Goal: Information Seeking & Learning: Understand process/instructions

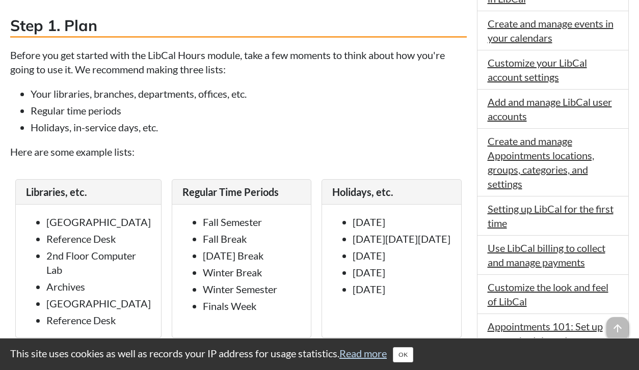
scroll to position [655, 0]
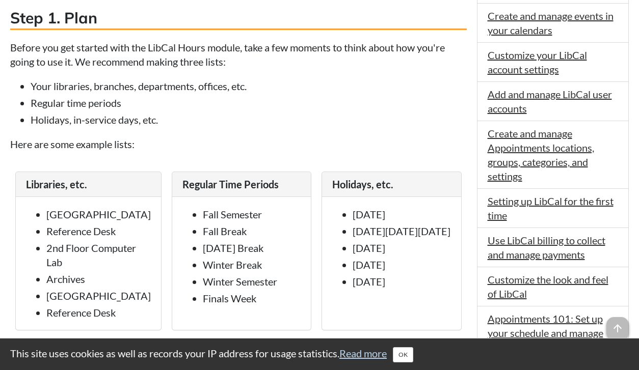
click at [451, 64] on p "Before you get started with the LibCal Hours module, take a few moments to thin…" at bounding box center [238, 54] width 457 height 29
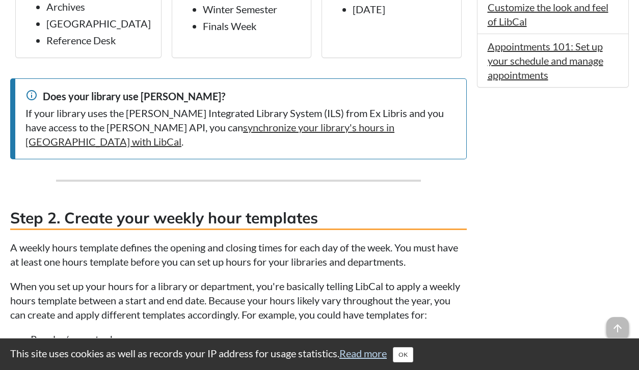
scroll to position [931, 0]
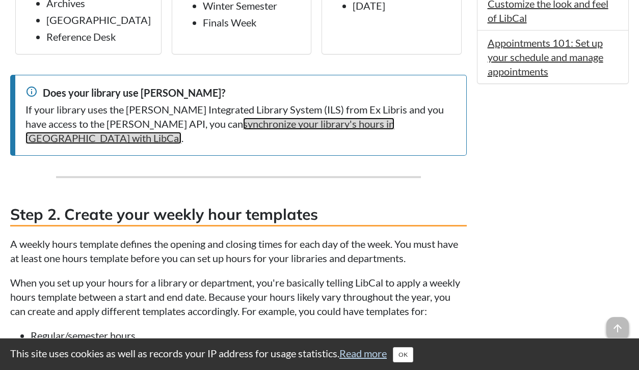
click at [192, 131] on link "synchronize your library's hours in [GEOGRAPHIC_DATA] with LibCal" at bounding box center [209, 131] width 369 height 27
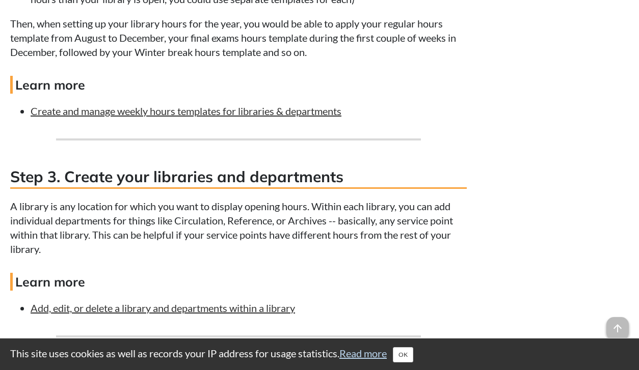
scroll to position [1350, 0]
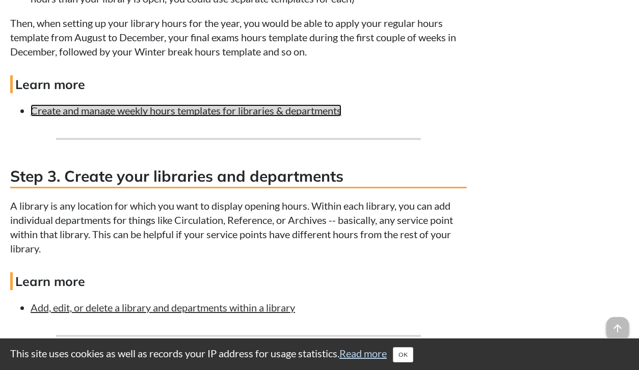
click at [267, 104] on link "Create and manage weekly hours templates for libraries & departments" at bounding box center [186, 110] width 311 height 12
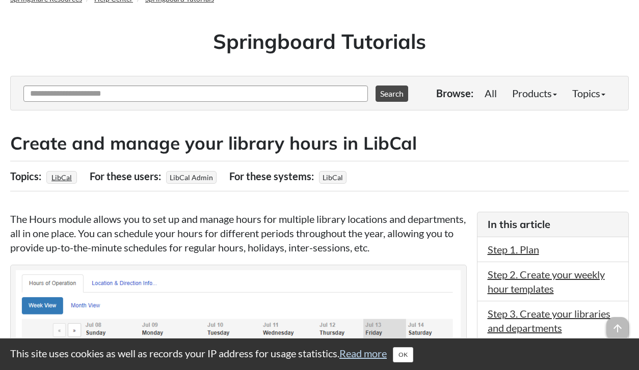
scroll to position [59, 0]
click at [66, 178] on link "LibCal" at bounding box center [61, 177] width 23 height 15
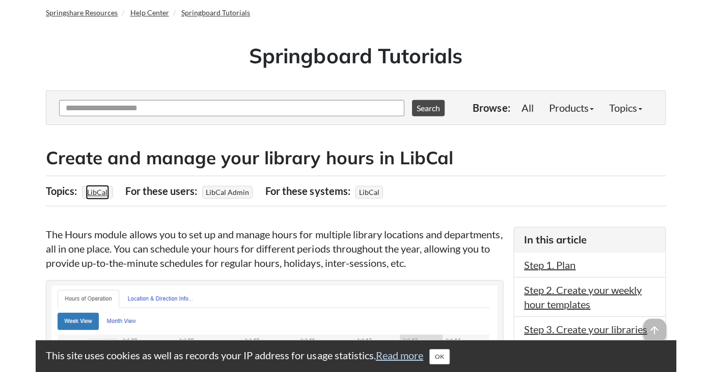
scroll to position [41, 0]
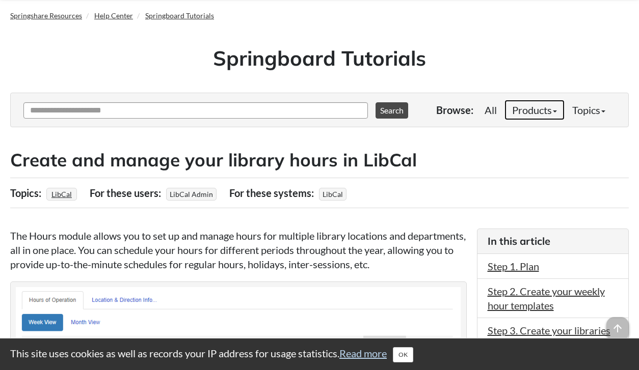
click at [537, 105] on link "Products" at bounding box center [535, 110] width 60 height 20
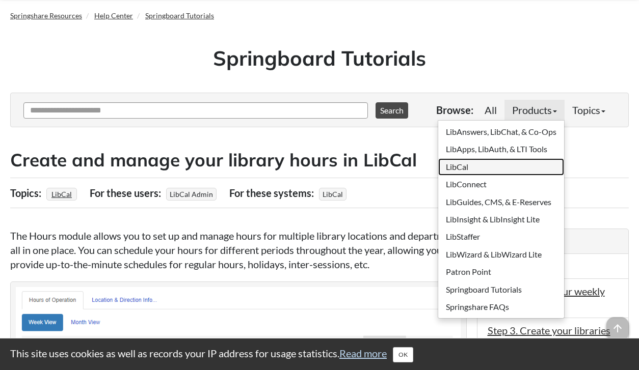
click at [463, 170] on link "LibCal" at bounding box center [501, 166] width 126 height 17
